Goal: Task Accomplishment & Management: Use online tool/utility

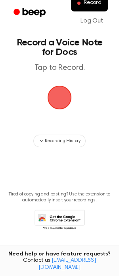
click at [60, 111] on span "button" at bounding box center [60, 98] width 26 height 26
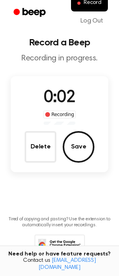
click at [42, 163] on button "Delete" at bounding box center [41, 147] width 32 height 32
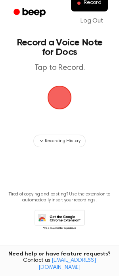
click at [54, 113] on span "button" at bounding box center [59, 97] width 30 height 30
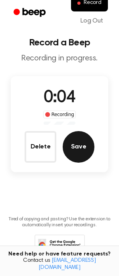
click at [93, 163] on button "Save" at bounding box center [78, 147] width 32 height 32
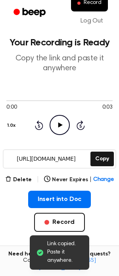
click at [65, 135] on icon "Play Audio" at bounding box center [59, 125] width 20 height 20
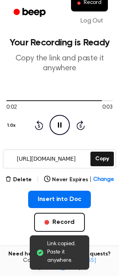
click at [56, 135] on icon "Pause Audio" at bounding box center [59, 125] width 20 height 20
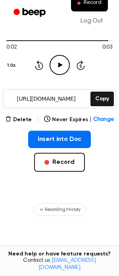
scroll to position [46, 0]
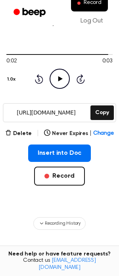
click at [18, 176] on main "Your Recording is Ready Copy the link and paste it anywhere 0:02 0:03 1.0x Rewi…" at bounding box center [59, 145] width 119 height 383
click at [17, 138] on button "Delete" at bounding box center [18, 134] width 26 height 8
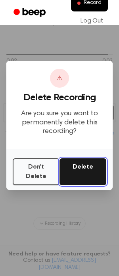
click at [74, 180] on button "Delete" at bounding box center [82, 172] width 47 height 27
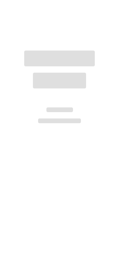
scroll to position [46, 0]
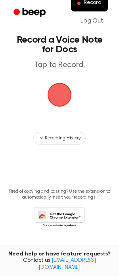
click at [58, 73] on span "button" at bounding box center [59, 95] width 44 height 44
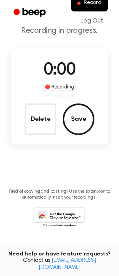
scroll to position [83, 0]
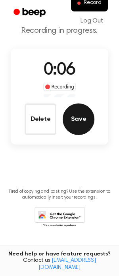
click at [89, 105] on button "Save" at bounding box center [78, 120] width 32 height 32
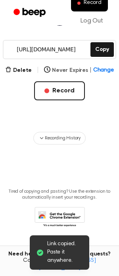
scroll to position [91, 0]
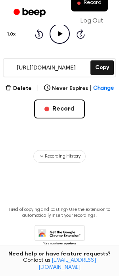
click at [66, 44] on icon "Play Audio" at bounding box center [59, 34] width 20 height 20
click at [60, 36] on icon at bounding box center [60, 33] width 4 height 5
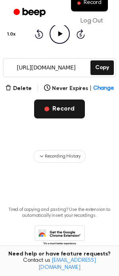
click at [71, 119] on button "Record" at bounding box center [59, 109] width 50 height 19
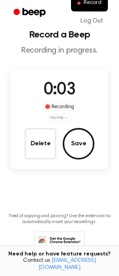
scroll to position [2, 0]
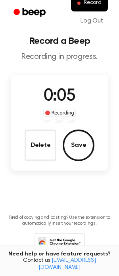
click at [45, 161] on button "Delete" at bounding box center [41, 146] width 32 height 32
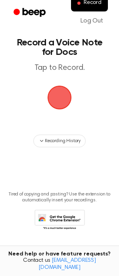
click at [60, 119] on span "button" at bounding box center [59, 98] width 44 height 44
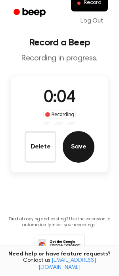
click at [74, 163] on button "Save" at bounding box center [78, 147] width 32 height 32
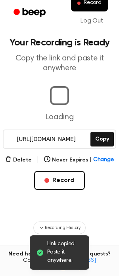
scroll to position [0, 2]
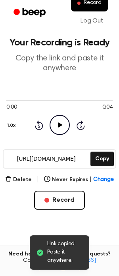
click at [58, 135] on icon "Play Audio" at bounding box center [59, 125] width 20 height 20
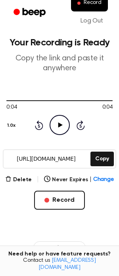
click at [58, 135] on icon "Play Audio" at bounding box center [59, 125] width 20 height 20
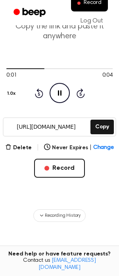
scroll to position [39, 0]
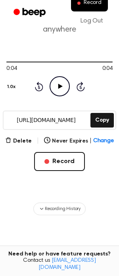
click at [67, 96] on icon "Play Audio" at bounding box center [59, 86] width 20 height 20
click at [30, 197] on div "Delete | Never Expires | Change Record" at bounding box center [59, 166] width 106 height 60
click at [20, 145] on button "Delete" at bounding box center [18, 141] width 26 height 8
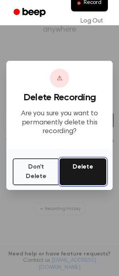
click at [83, 184] on button "Delete" at bounding box center [82, 172] width 47 height 27
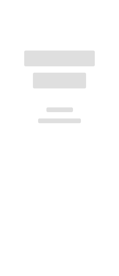
scroll to position [39, 0]
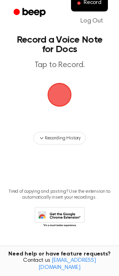
click at [55, 83] on span "button" at bounding box center [59, 95] width 24 height 24
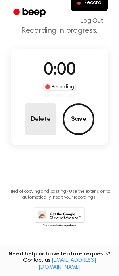
scroll to position [75, 0]
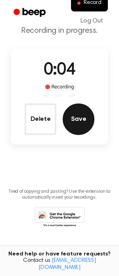
click at [78, 116] on button "Save" at bounding box center [78, 120] width 32 height 32
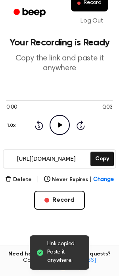
click at [56, 135] on icon "Play Audio" at bounding box center [59, 125] width 20 height 20
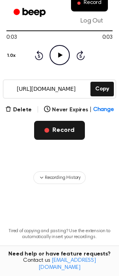
scroll to position [102, 0]
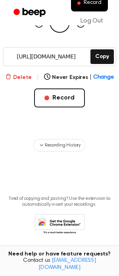
click at [20, 82] on button "Delete" at bounding box center [18, 78] width 26 height 8
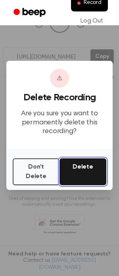
click at [79, 185] on button "Delete" at bounding box center [82, 172] width 47 height 27
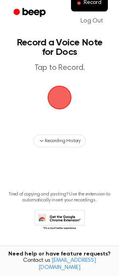
click at [59, 113] on span "button" at bounding box center [59, 98] width 32 height 32
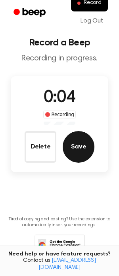
click at [89, 163] on button "Save" at bounding box center [78, 147] width 32 height 32
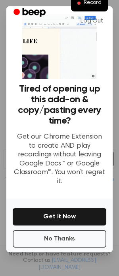
scroll to position [69, 0]
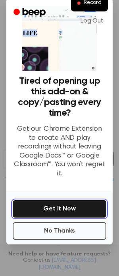
click at [57, 200] on button "Get It Now" at bounding box center [59, 208] width 93 height 17
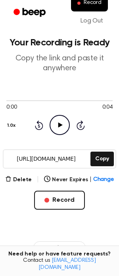
click at [57, 135] on icon "Play Audio" at bounding box center [59, 125] width 20 height 20
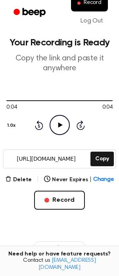
click at [56, 135] on icon "Play Audio" at bounding box center [59, 125] width 20 height 20
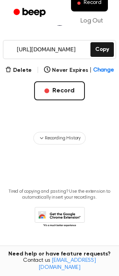
scroll to position [173, 0]
click at [10, 51] on main "Your Recording is Ready Copy the link and paste it anywhere 0:04 0:04 1.0x Rewi…" at bounding box center [59, 70] width 119 height 361
click at [11, 66] on button "Delete" at bounding box center [18, 70] width 26 height 8
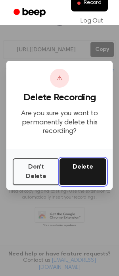
click at [74, 185] on button "Delete" at bounding box center [82, 172] width 47 height 27
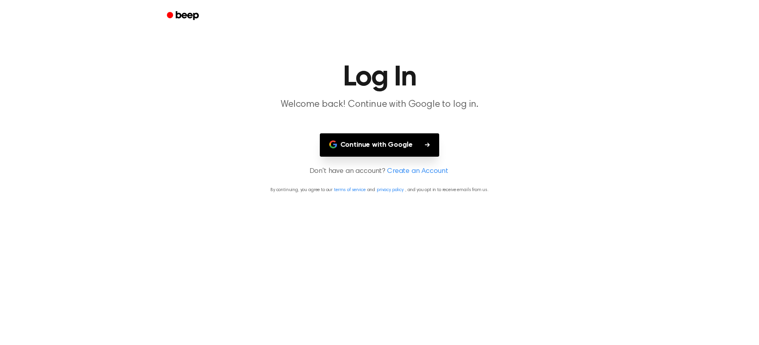
click at [246, 56] on main "Log In Welcome back! Continue with Google to log in. Continue with Google Don't…" at bounding box center [379, 172] width 759 height 345
drag, startPoint x: 489, startPoint y: 36, endPoint x: 498, endPoint y: 31, distance: 9.9
click at [489, 32] on div at bounding box center [379, 16] width 436 height 32
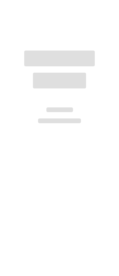
scroll to position [68, 0]
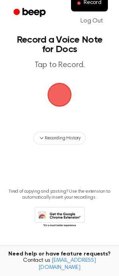
click at [58, 83] on span "button" at bounding box center [59, 95] width 24 height 24
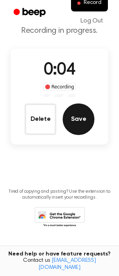
click at [82, 104] on button "Save" at bounding box center [78, 120] width 32 height 32
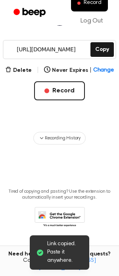
scroll to position [99, 0]
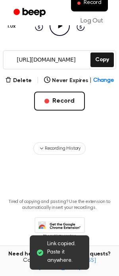
click at [56, 36] on icon "Play Audio" at bounding box center [59, 26] width 20 height 20
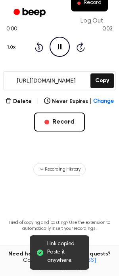
scroll to position [78, 0]
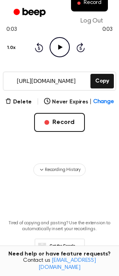
click at [23, 146] on main "Your Recording is Ready Copy the link and paste it anywhere 0:03 0:03 1.0x Rewi…" at bounding box center [59, 102] width 119 height 361
click at [16, 106] on button "Delete" at bounding box center [18, 102] width 26 height 8
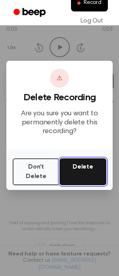
click at [63, 185] on button "Delete" at bounding box center [82, 172] width 47 height 27
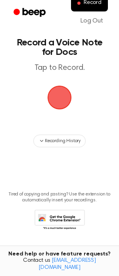
click at [59, 111] on span "button" at bounding box center [59, 97] width 27 height 27
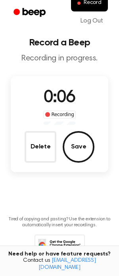
click at [94, 163] on button "Save" at bounding box center [78, 147] width 32 height 32
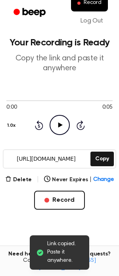
click at [59, 128] on icon at bounding box center [60, 125] width 4 height 5
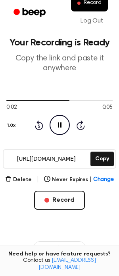
click at [59, 135] on icon "Pause Audio" at bounding box center [59, 125] width 20 height 20
drag, startPoint x: 30, startPoint y: 140, endPoint x: -2, endPoint y: 135, distance: 32.7
click at [0, 135] on html "Record Log Out Your Recording is Ready Copy the link and paste it anywhere 0:05…" at bounding box center [59, 193] width 119 height 386
click at [45, 104] on div at bounding box center [59, 100] width 106 height 6
drag, startPoint x: 45, startPoint y: 138, endPoint x: 2, endPoint y: 132, distance: 43.5
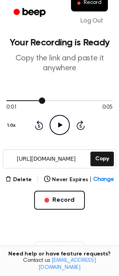
click at [4, 134] on main "Your Recording is Ready Copy the link and paste it anywhere 0:01 0:05 1.0x Rewi…" at bounding box center [59, 180] width 119 height 361
click at [59, 128] on icon at bounding box center [60, 125] width 4 height 5
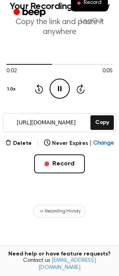
scroll to position [76, 0]
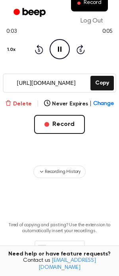
click at [21, 108] on button "Delete" at bounding box center [18, 104] width 26 height 8
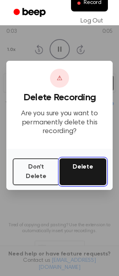
click at [64, 180] on button "Delete" at bounding box center [82, 172] width 47 height 27
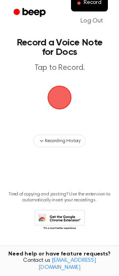
click at [60, 111] on span "button" at bounding box center [60, 98] width 26 height 26
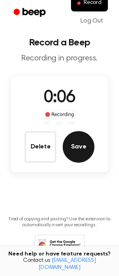
click at [88, 163] on button "Save" at bounding box center [78, 147] width 32 height 32
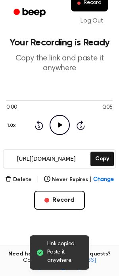
click at [58, 128] on icon at bounding box center [60, 125] width 4 height 5
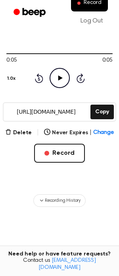
scroll to position [77, 0]
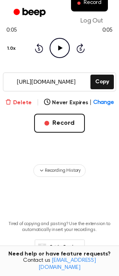
click at [21, 107] on button "Delete" at bounding box center [18, 103] width 26 height 8
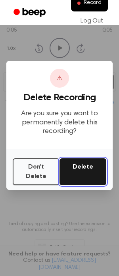
click at [89, 185] on button "Delete" at bounding box center [82, 172] width 47 height 27
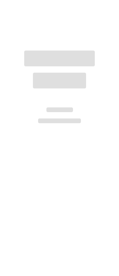
scroll to position [68, 0]
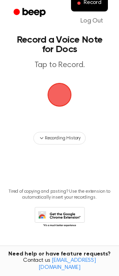
click at [61, 79] on span "button" at bounding box center [59, 94] width 30 height 30
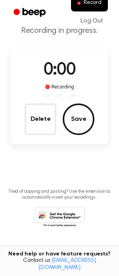
scroll to position [105, 0]
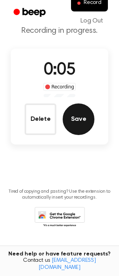
click at [82, 104] on button "Save" at bounding box center [78, 120] width 32 height 32
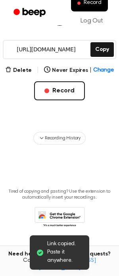
scroll to position [0, 0]
click at [62, 26] on icon "Play Audio" at bounding box center [59, 16] width 20 height 20
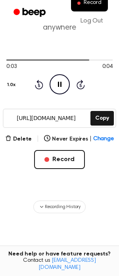
scroll to position [28, 0]
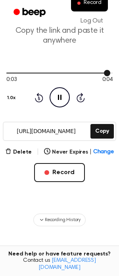
drag, startPoint x: 52, startPoint y: 106, endPoint x: 3, endPoint y: 104, distance: 49.1
click at [3, 104] on main "Your Recording is Ready Copy the link and paste it anywhere 0:03 0:04 1.0x Rewi…" at bounding box center [59, 152] width 119 height 361
click at [18, 74] on div at bounding box center [59, 73] width 106 height 1
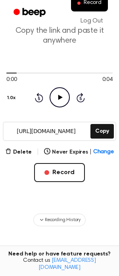
click at [61, 108] on icon "Play Audio" at bounding box center [59, 97] width 20 height 20
click at [61, 108] on icon "Pause Audio" at bounding box center [59, 97] width 20 height 20
click at [57, 108] on icon "Play Audio" at bounding box center [59, 97] width 20 height 20
click at [56, 108] on icon "Pause Audio" at bounding box center [59, 97] width 20 height 20
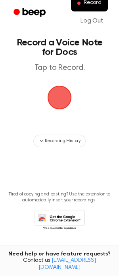
click at [68, 111] on span "button" at bounding box center [59, 97] width 27 height 27
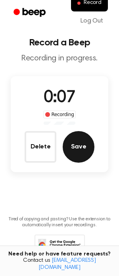
click at [83, 163] on button "Save" at bounding box center [78, 147] width 32 height 32
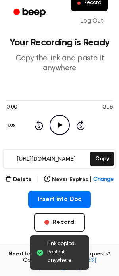
click at [63, 135] on icon "Play Audio" at bounding box center [59, 125] width 20 height 20
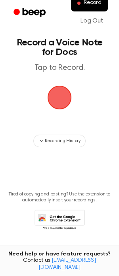
click at [57, 110] on span "button" at bounding box center [59, 98] width 24 height 24
click at [56, 111] on span "button" at bounding box center [60, 98] width 26 height 26
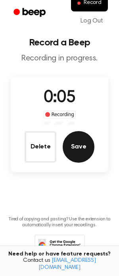
click at [70, 163] on button "Save" at bounding box center [78, 147] width 32 height 32
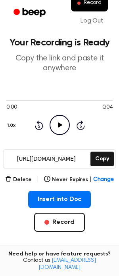
click at [58, 128] on icon at bounding box center [60, 125] width 4 height 5
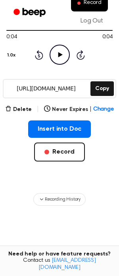
scroll to position [91, 0]
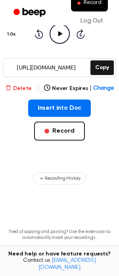
click at [14, 93] on button "Delete" at bounding box center [18, 89] width 26 height 8
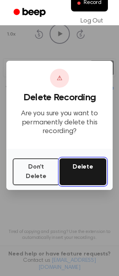
click at [80, 185] on button "Delete" at bounding box center [82, 172] width 47 height 27
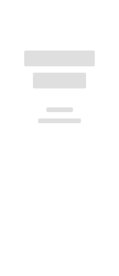
scroll to position [68, 0]
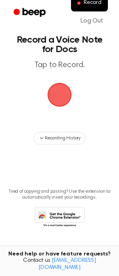
click at [55, 84] on span "button" at bounding box center [59, 95] width 22 height 22
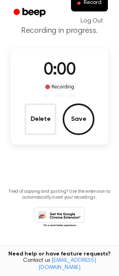
scroll to position [105, 0]
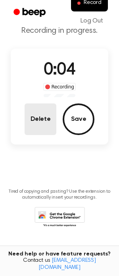
click at [38, 104] on button "Delete" at bounding box center [41, 120] width 32 height 32
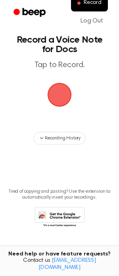
click at [59, 84] on span "button" at bounding box center [59, 95] width 22 height 22
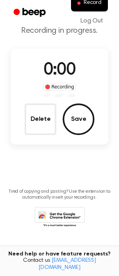
scroll to position [105, 0]
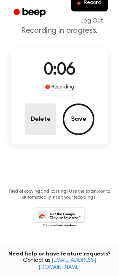
click at [42, 104] on button "Delete" at bounding box center [41, 120] width 32 height 32
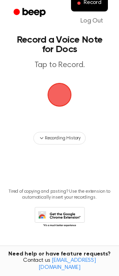
click at [53, 84] on span "button" at bounding box center [59, 95] width 22 height 22
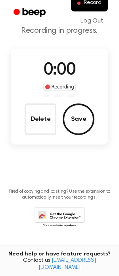
scroll to position [105, 0]
click at [7, 91] on main "Record a Beep Recording in progress. 0:03 Recording Delete Save Tired of copyin…" at bounding box center [59, 111] width 119 height 279
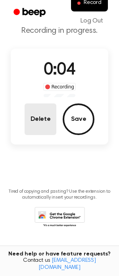
click at [38, 104] on button "Delete" at bounding box center [41, 120] width 32 height 32
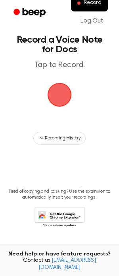
scroll to position [68, 0]
click at [66, 84] on span "button" at bounding box center [59, 95] width 22 height 22
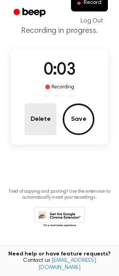
click at [44, 104] on button "Delete" at bounding box center [41, 120] width 32 height 32
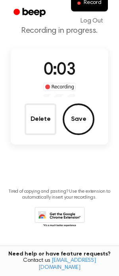
scroll to position [68, 0]
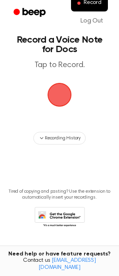
click at [56, 84] on span "button" at bounding box center [59, 95] width 22 height 22
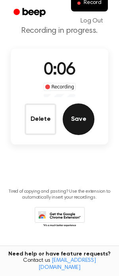
click at [82, 104] on button "Save" at bounding box center [78, 120] width 32 height 32
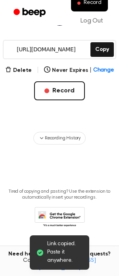
scroll to position [106, 0]
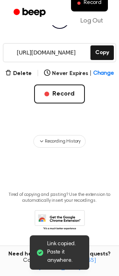
click at [60, 29] on icon "Play Audio" at bounding box center [59, 19] width 20 height 20
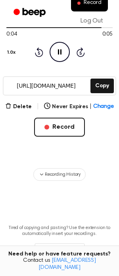
scroll to position [66, 0]
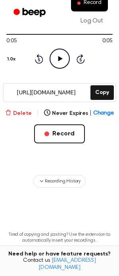
click at [10, 118] on button "Delete" at bounding box center [18, 114] width 26 height 8
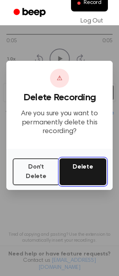
click at [81, 184] on button "Delete" at bounding box center [82, 172] width 47 height 27
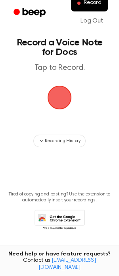
click at [63, 111] on span "button" at bounding box center [59, 97] width 27 height 27
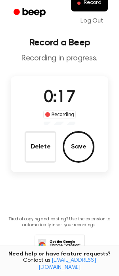
click at [48, 163] on button "Delete" at bounding box center [41, 147] width 32 height 32
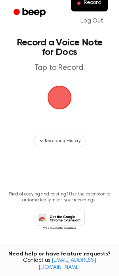
click at [64, 111] on span "button" at bounding box center [59, 97] width 27 height 27
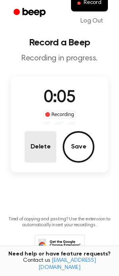
click at [25, 163] on button "Delete" at bounding box center [41, 147] width 32 height 32
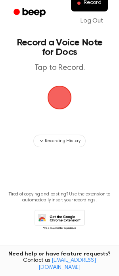
click at [62, 111] on span "button" at bounding box center [59, 97] width 27 height 27
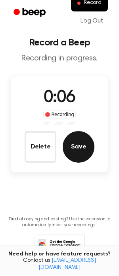
click at [89, 163] on button "Save" at bounding box center [78, 147] width 32 height 32
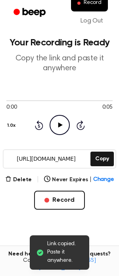
click at [57, 135] on div "0:00 0:05 1.0x Rewind 5 seconds Play Audio Skip 5 seconds" at bounding box center [59, 116] width 106 height 38
click at [57, 135] on icon "Play Audio" at bounding box center [59, 125] width 20 height 20
click at [57, 135] on icon "Pause Audio" at bounding box center [59, 125] width 20 height 20
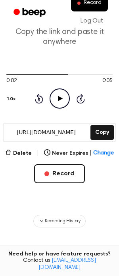
scroll to position [35, 0]
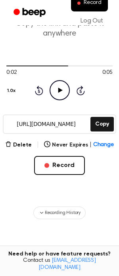
click at [26, 150] on div "Delete | Never Expires | Change" at bounding box center [59, 144] width 108 height 9
click at [19, 149] on button "Delete" at bounding box center [18, 145] width 26 height 8
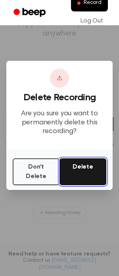
click at [76, 185] on button "Delete" at bounding box center [82, 172] width 47 height 27
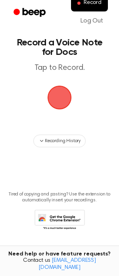
scroll to position [35, 0]
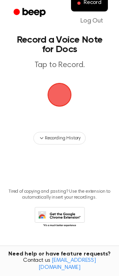
click at [65, 91] on span "button" at bounding box center [59, 94] width 27 height 27
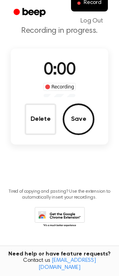
scroll to position [71, 0]
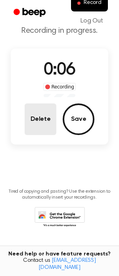
click at [32, 118] on button "Delete" at bounding box center [41, 120] width 32 height 32
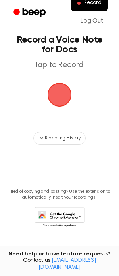
click at [53, 83] on span "button" at bounding box center [60, 95] width 26 height 26
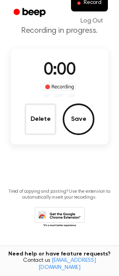
scroll to position [71, 0]
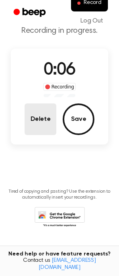
click at [44, 120] on button "Delete" at bounding box center [41, 120] width 32 height 32
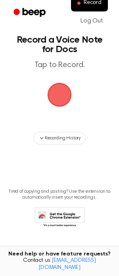
click at [68, 88] on span "button" at bounding box center [59, 94] width 27 height 27
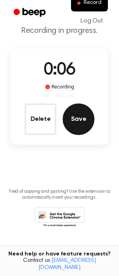
click at [76, 122] on button "Save" at bounding box center [78, 120] width 32 height 32
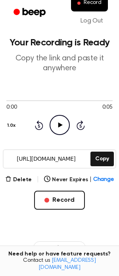
click at [51, 135] on icon "Play Audio" at bounding box center [59, 125] width 20 height 20
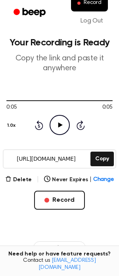
click at [59, 135] on icon "Play Audio" at bounding box center [59, 125] width 20 height 20
click at [53, 135] on icon "Play Audio" at bounding box center [59, 125] width 20 height 20
click at [53, 135] on icon "Pause Audio" at bounding box center [59, 125] width 20 height 20
click at [43, 101] on div at bounding box center [43, 100] width 74 height 1
click at [51, 135] on icon "Play Audio" at bounding box center [59, 125] width 20 height 20
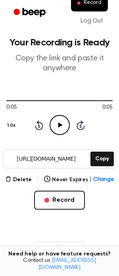
click at [55, 135] on icon "Play Audio" at bounding box center [59, 125] width 20 height 20
click at [94, 166] on button "Copy" at bounding box center [101, 159] width 23 height 15
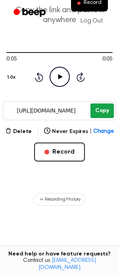
scroll to position [128, 0]
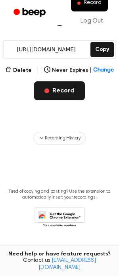
click at [70, 100] on button "Record" at bounding box center [59, 90] width 50 height 19
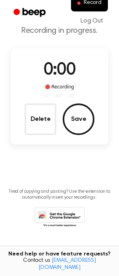
scroll to position [23, 0]
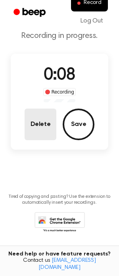
click at [40, 140] on button "Delete" at bounding box center [41, 125] width 32 height 32
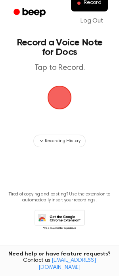
click at [59, 110] on span "button" at bounding box center [59, 98] width 24 height 24
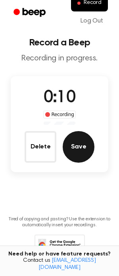
click at [73, 163] on button "Save" at bounding box center [78, 147] width 32 height 32
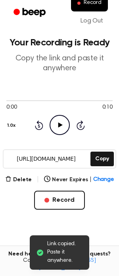
click at [52, 135] on icon "Play Audio" at bounding box center [59, 125] width 20 height 20
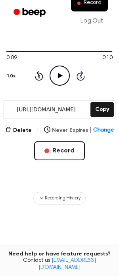
scroll to position [41, 0]
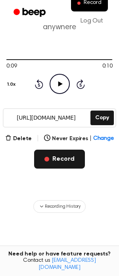
click at [47, 169] on button "Record" at bounding box center [59, 159] width 50 height 19
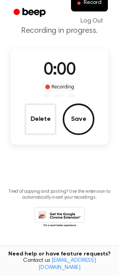
scroll to position [0, 0]
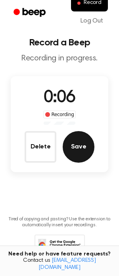
click at [71, 163] on button "Save" at bounding box center [78, 147] width 32 height 32
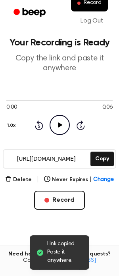
click at [60, 135] on icon "Play Audio" at bounding box center [59, 125] width 20 height 20
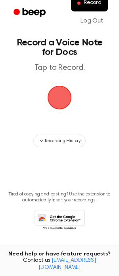
scroll to position [56, 0]
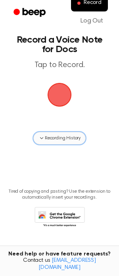
click at [55, 135] on span "Recording History" at bounding box center [63, 138] width 36 height 7
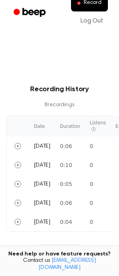
scroll to position [110, 0]
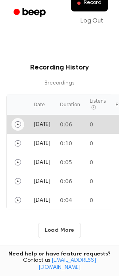
click at [21, 128] on icon "Play" at bounding box center [18, 124] width 6 height 6
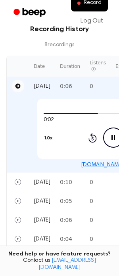
scroll to position [209, 0]
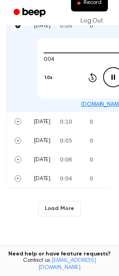
click at [89, 98] on div "0:04 0:06 1.0x Rewind 5 seconds Pause Audio Skip 5 seconds" at bounding box center [113, 68] width 152 height 60
click at [74, 35] on td "0:06" at bounding box center [70, 25] width 30 height 19
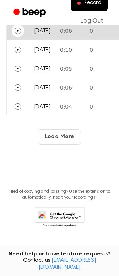
click at [85, 40] on td "0:06" at bounding box center [70, 30] width 30 height 19
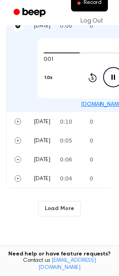
click at [106, 108] on link "beep.audio/Eu3jLOa" at bounding box center [113, 105] width 64 height 6
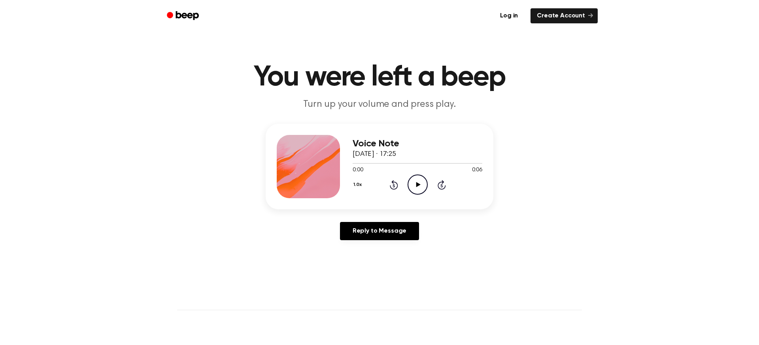
click at [428, 195] on icon "Play Audio" at bounding box center [418, 184] width 20 height 20
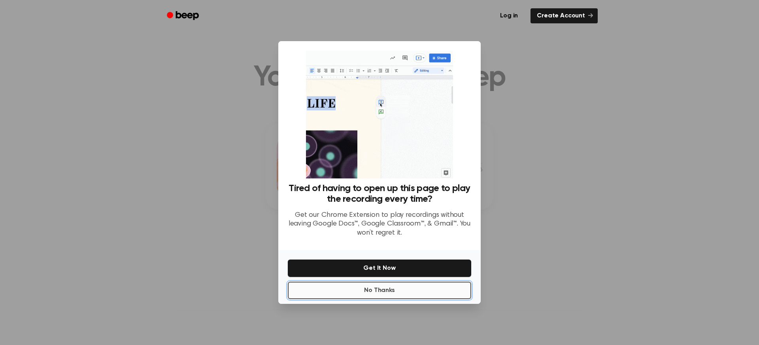
click at [376, 299] on button "No Thanks" at bounding box center [379, 290] width 183 height 17
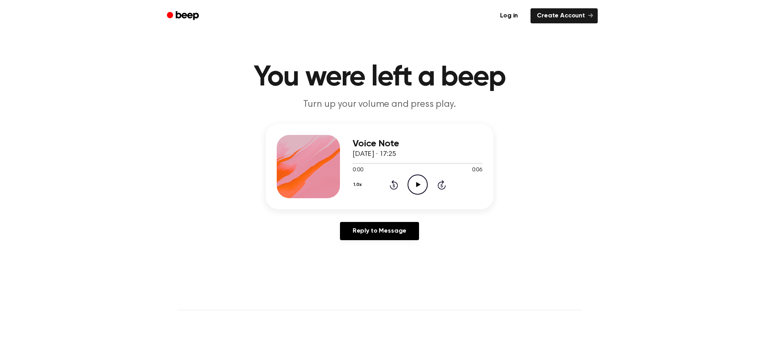
click at [424, 195] on icon "Play Audio" at bounding box center [418, 184] width 20 height 20
